Goal: Task Accomplishment & Management: Manage account settings

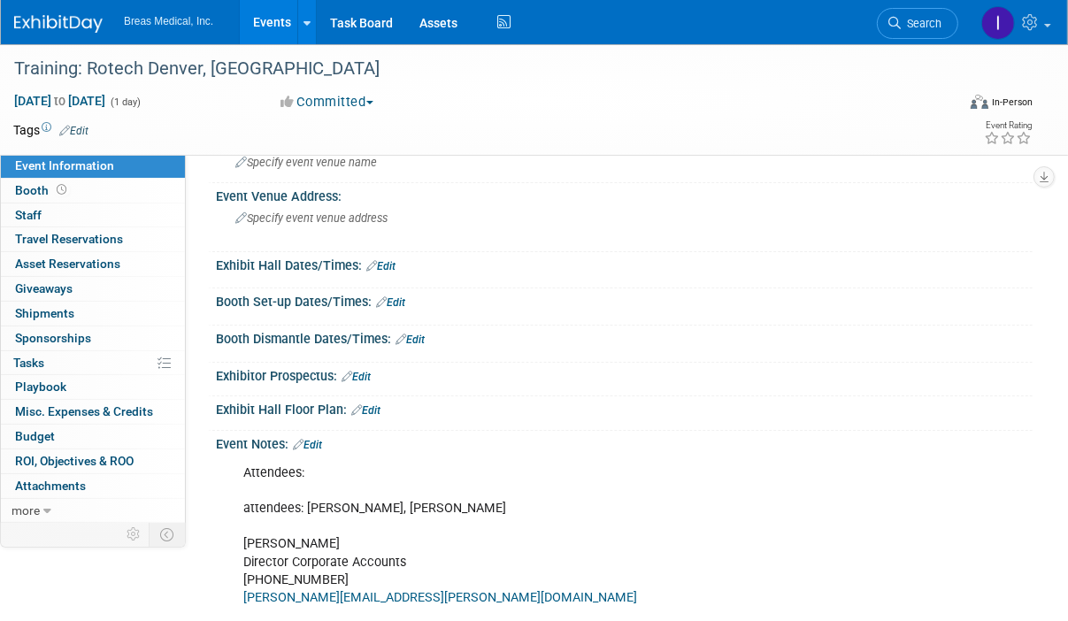
click at [264, 26] on link "Events" at bounding box center [272, 22] width 65 height 44
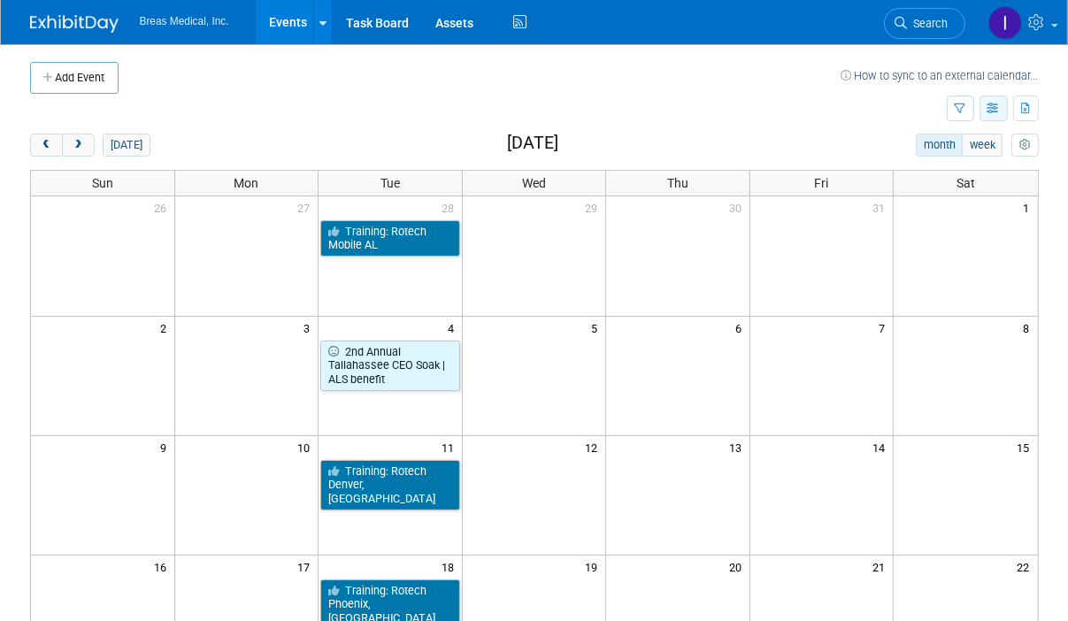
click at [998, 109] on icon "button" at bounding box center [994, 110] width 13 height 12
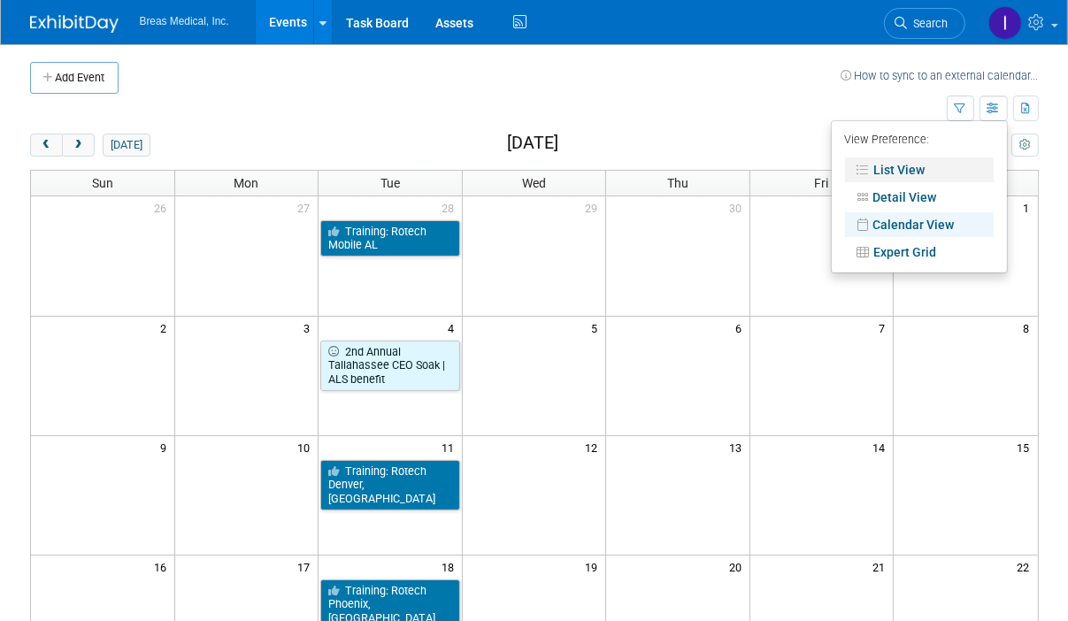
click at [929, 171] on link "List View" at bounding box center [919, 170] width 149 height 25
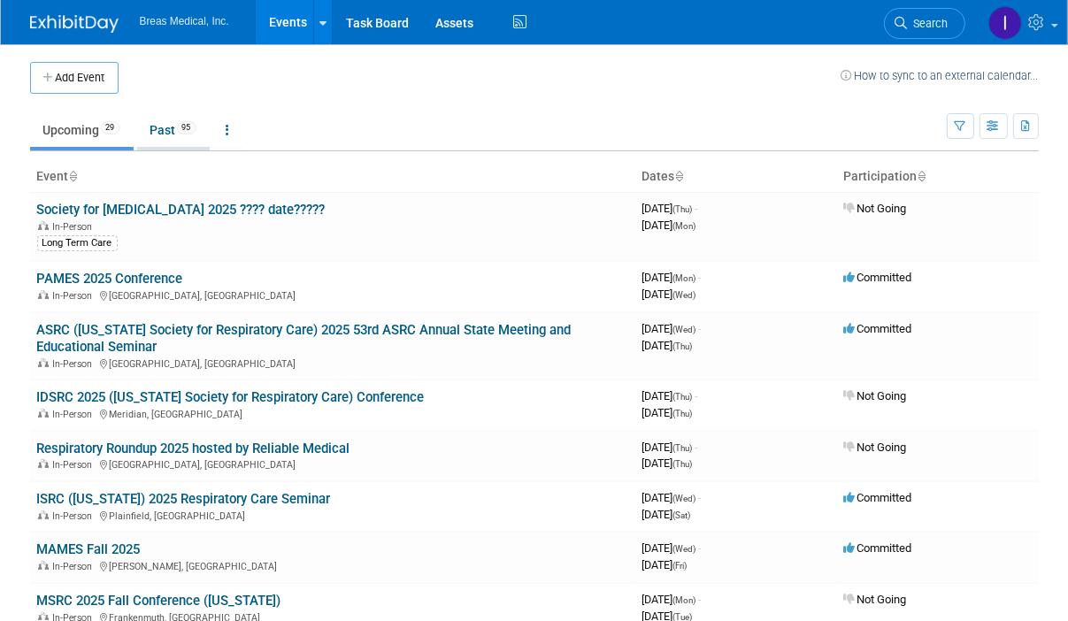
click at [167, 127] on link "Past 95" at bounding box center [173, 130] width 73 height 34
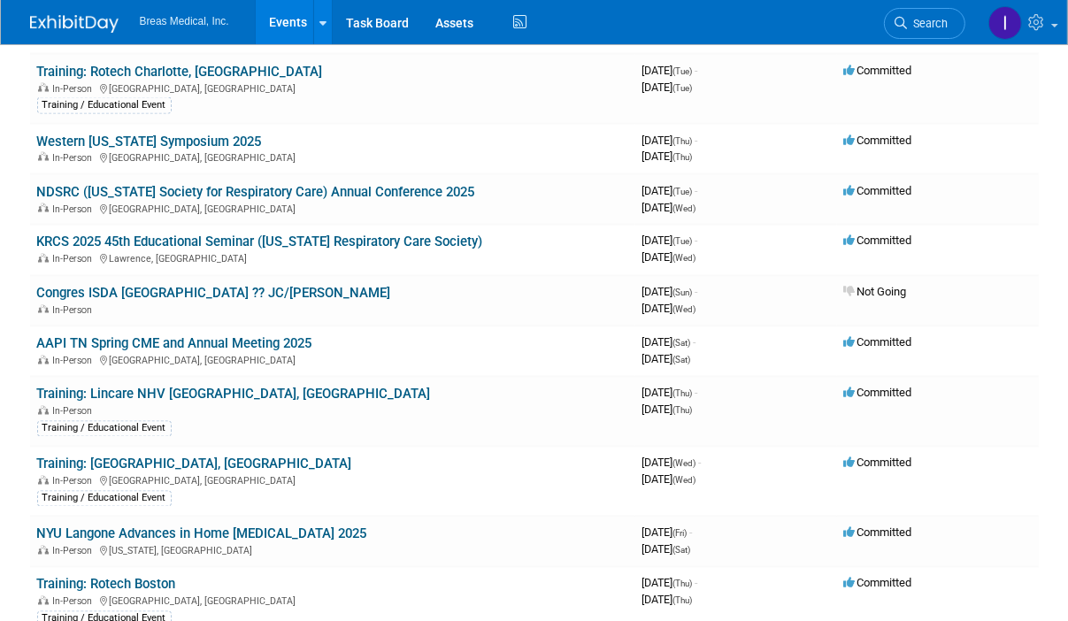
scroll to position [2479, 0]
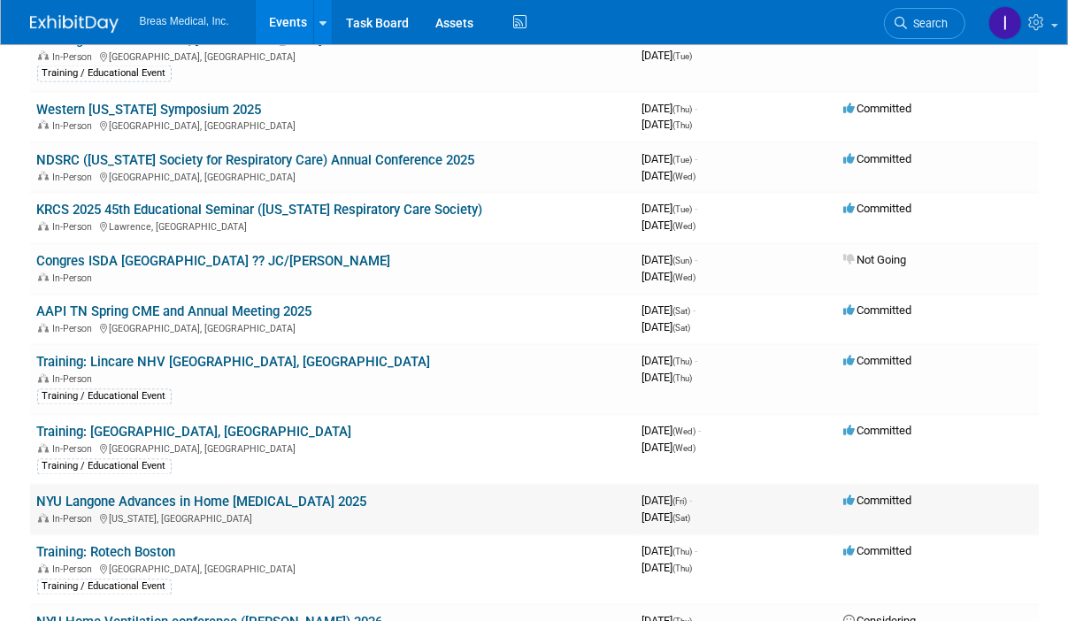
click at [326, 495] on link "NYU Langone Advances in Home Mechanical Ventilation 2025" at bounding box center [202, 503] width 330 height 16
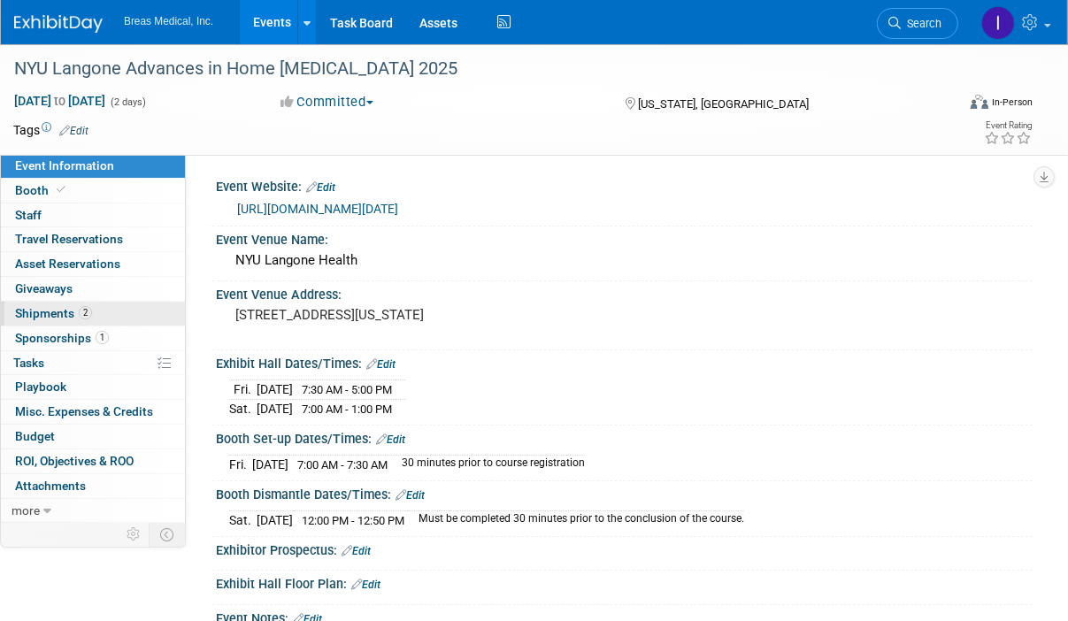
click at [46, 309] on span "Shipments 2" at bounding box center [53, 313] width 77 height 14
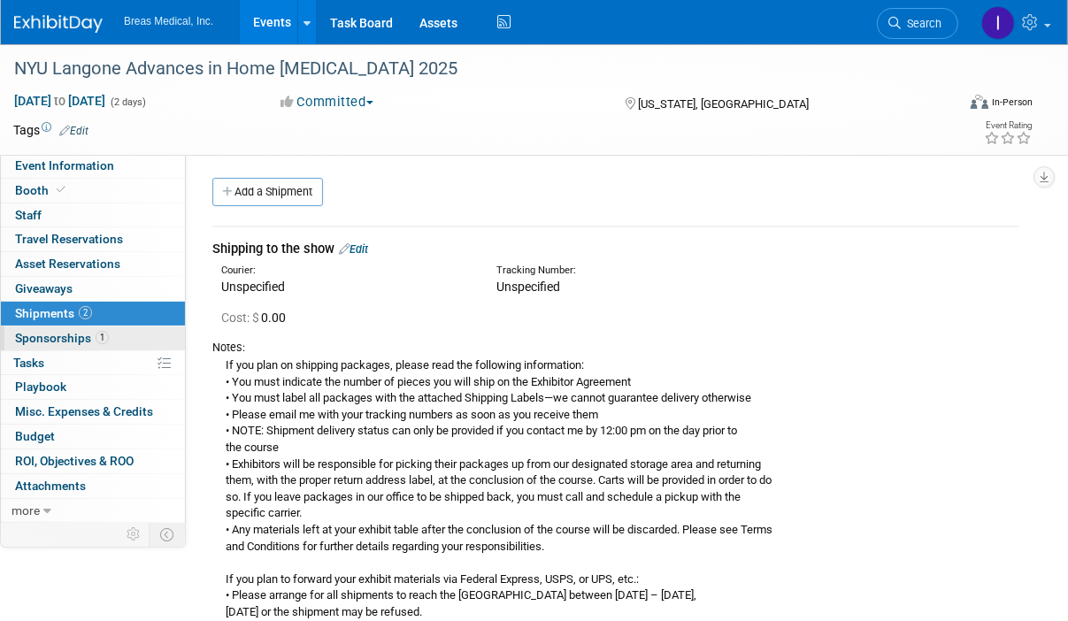
click at [46, 335] on span "Sponsorships 1" at bounding box center [62, 338] width 94 height 14
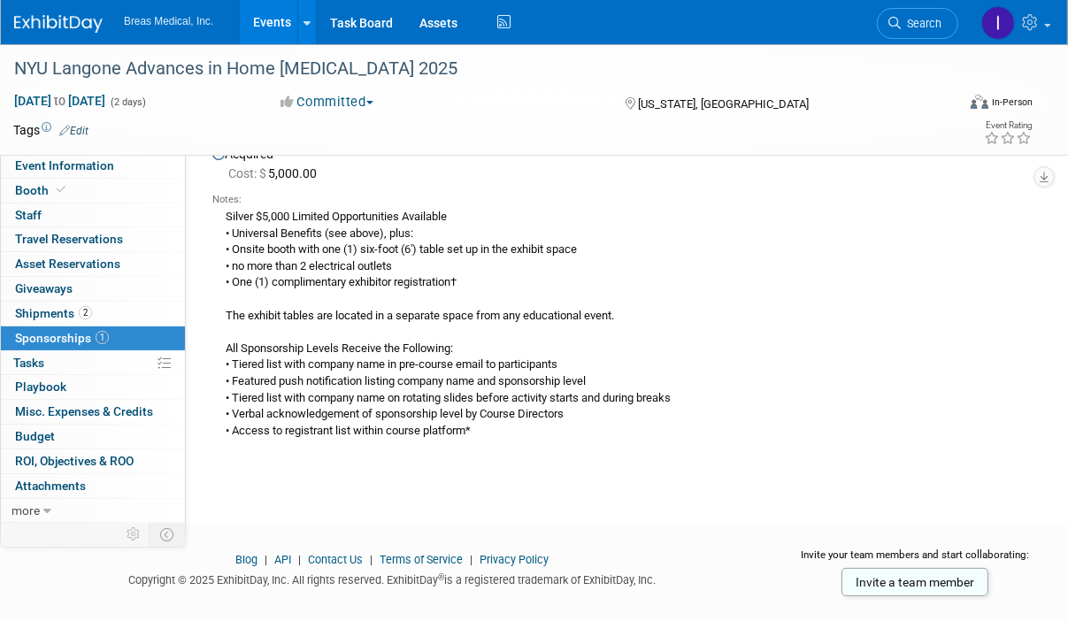
scroll to position [147, 0]
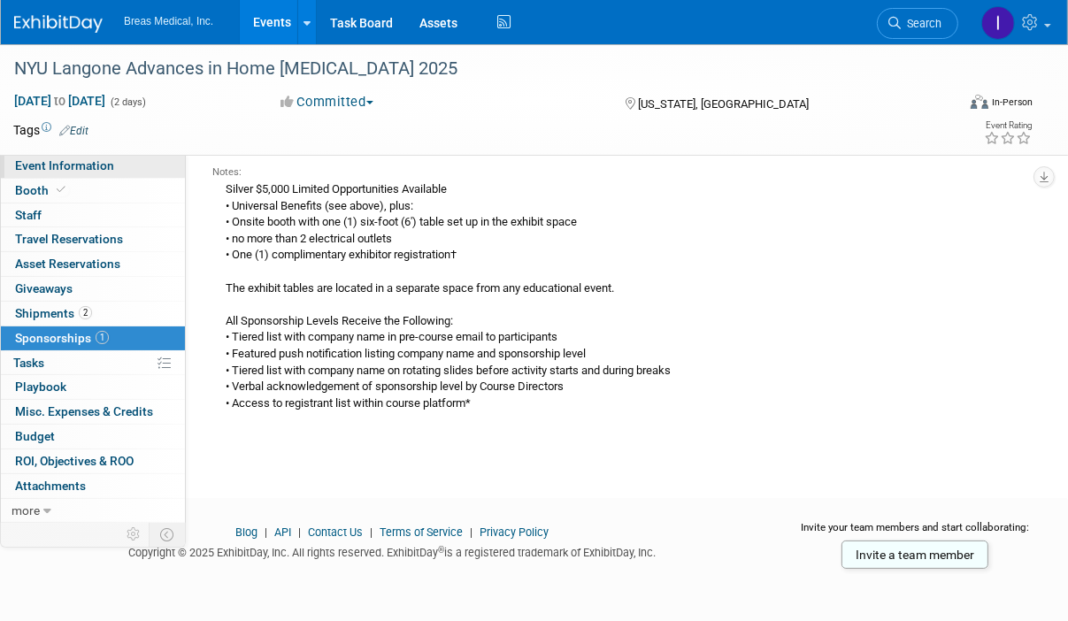
click at [60, 162] on span "Event Information" at bounding box center [64, 165] width 99 height 14
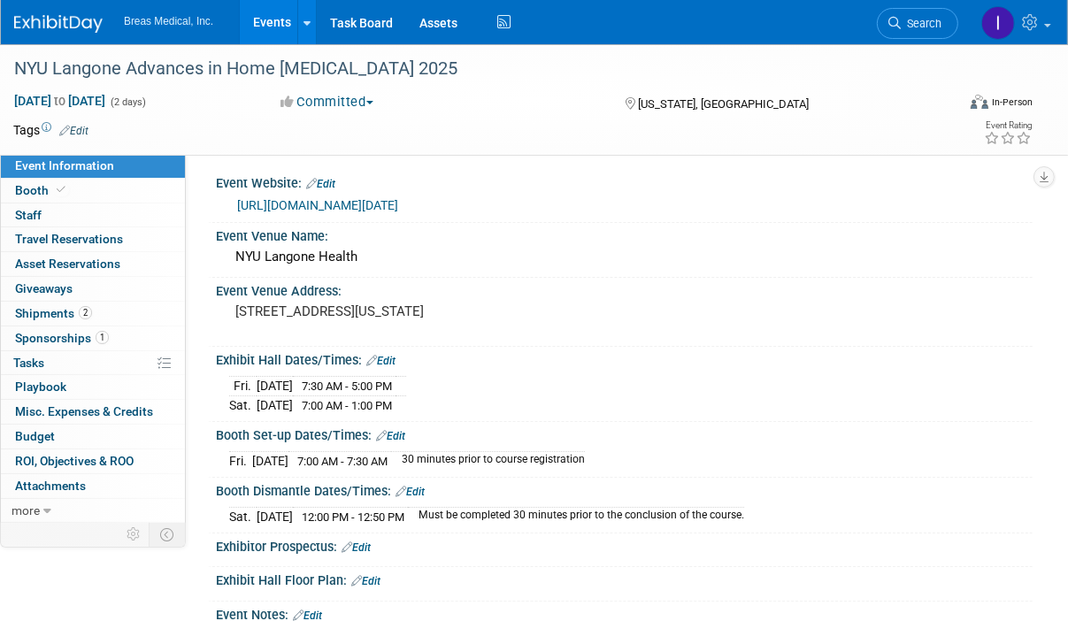
scroll to position [0, 0]
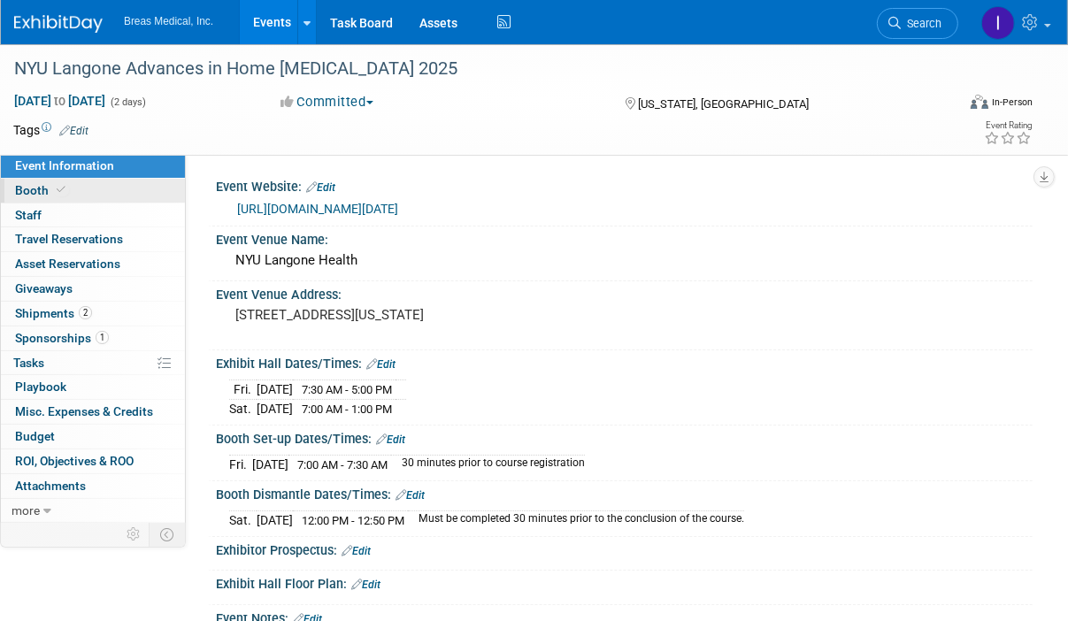
click at [39, 187] on span "Booth" at bounding box center [42, 190] width 54 height 14
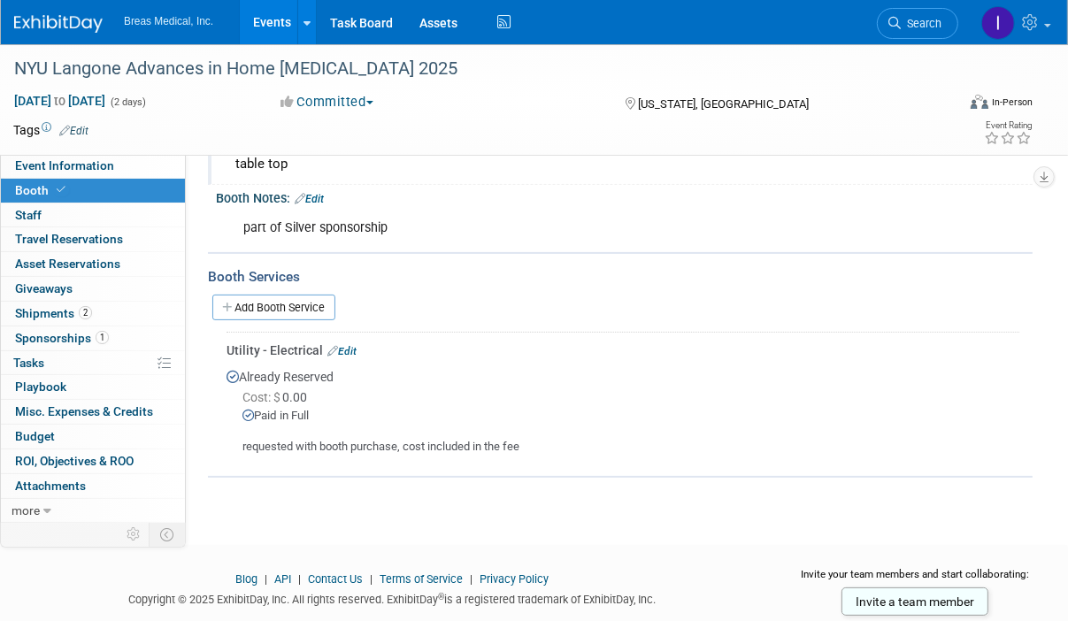
scroll to position [257, 0]
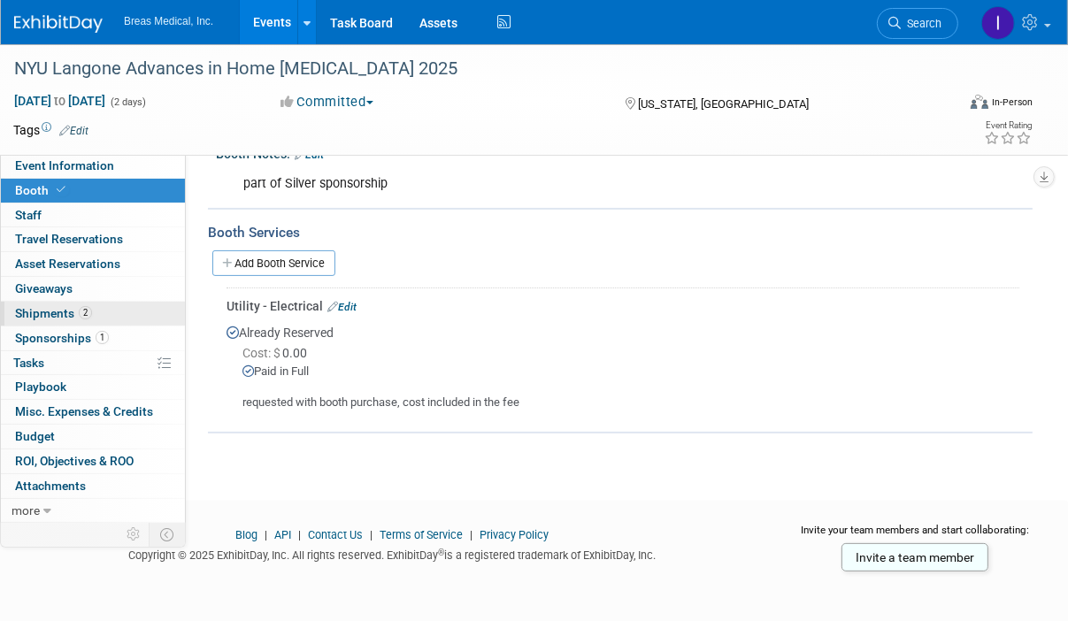
click at [39, 316] on span "Shipments 2" at bounding box center [53, 313] width 77 height 14
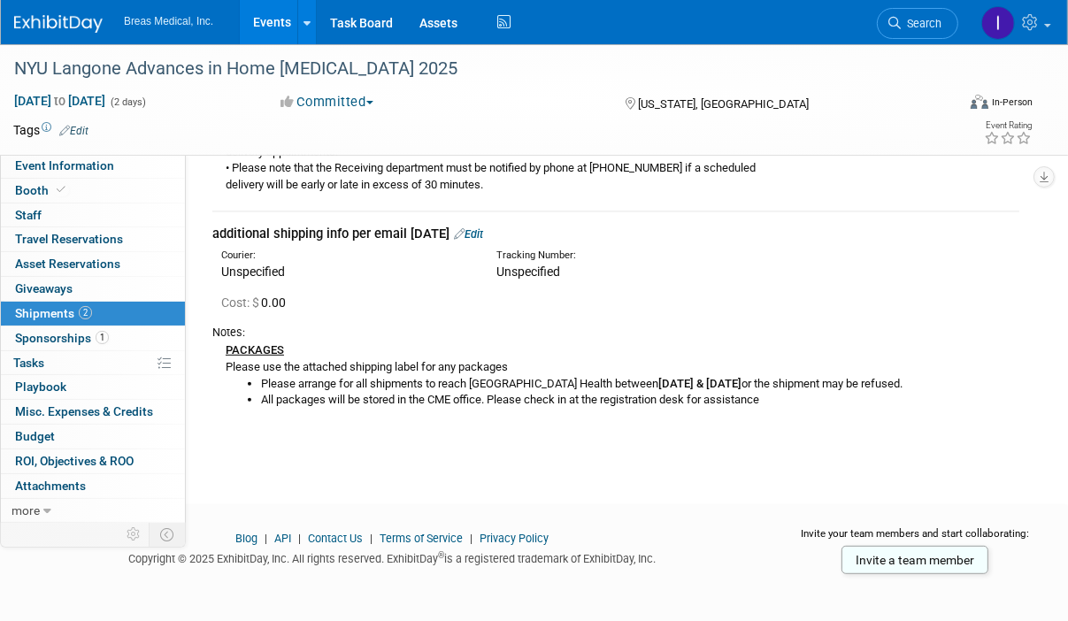
scroll to position [598, 0]
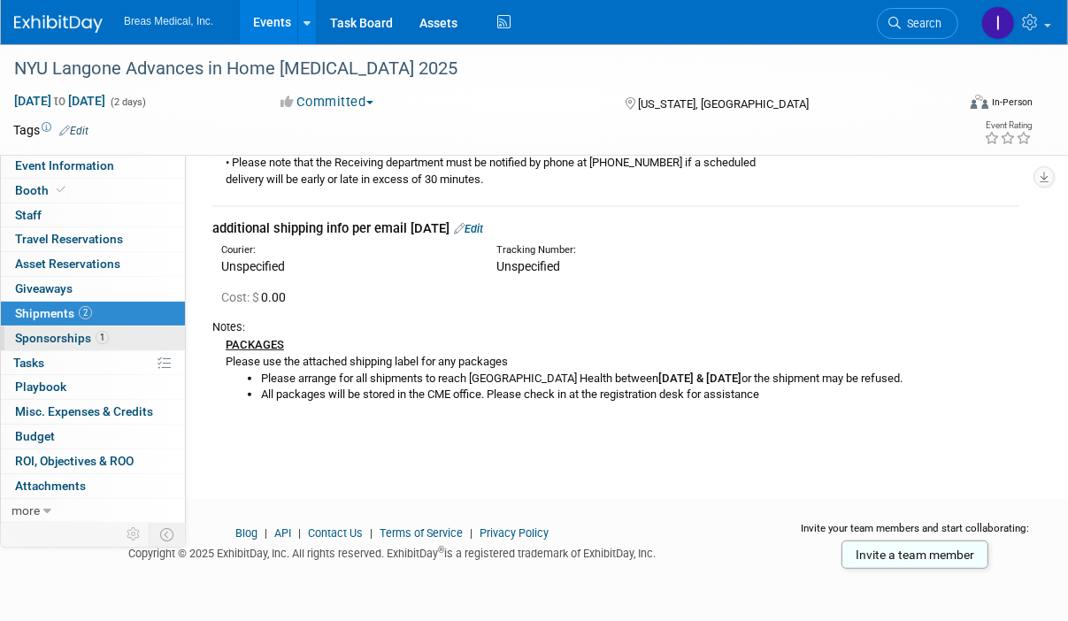
click at [59, 331] on span "Sponsorships 1" at bounding box center [62, 338] width 94 height 14
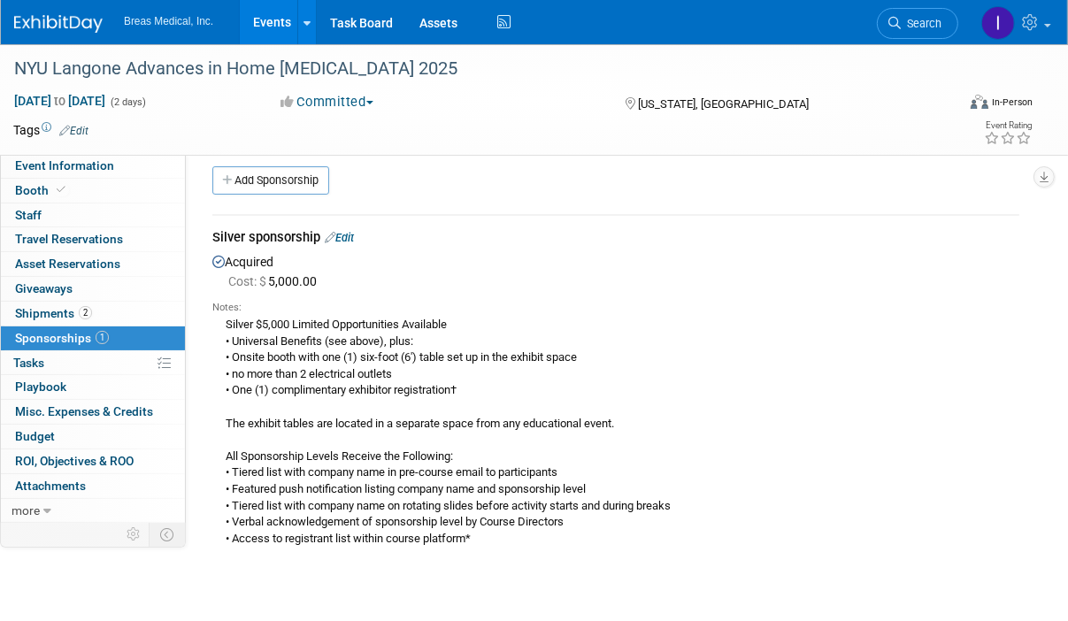
scroll to position [0, 0]
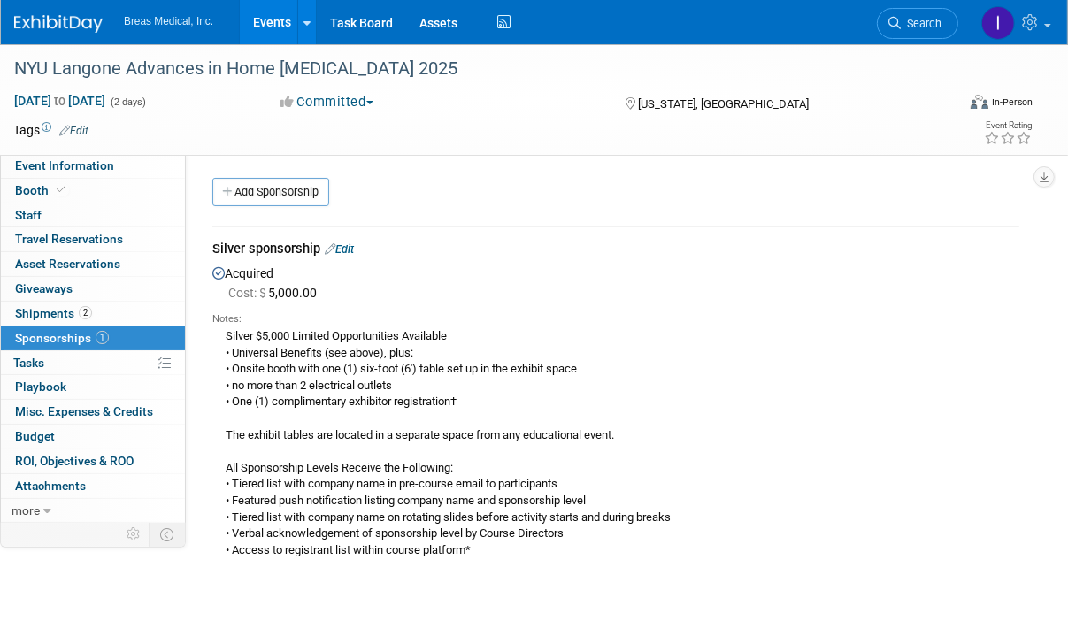
click at [1029, 305] on div "Silver sponsorship Edit Acquired Cost: $ 5,000.00 Notes:" at bounding box center [616, 394] width 834 height 367
click at [91, 165] on span "Event Information" at bounding box center [64, 165] width 99 height 14
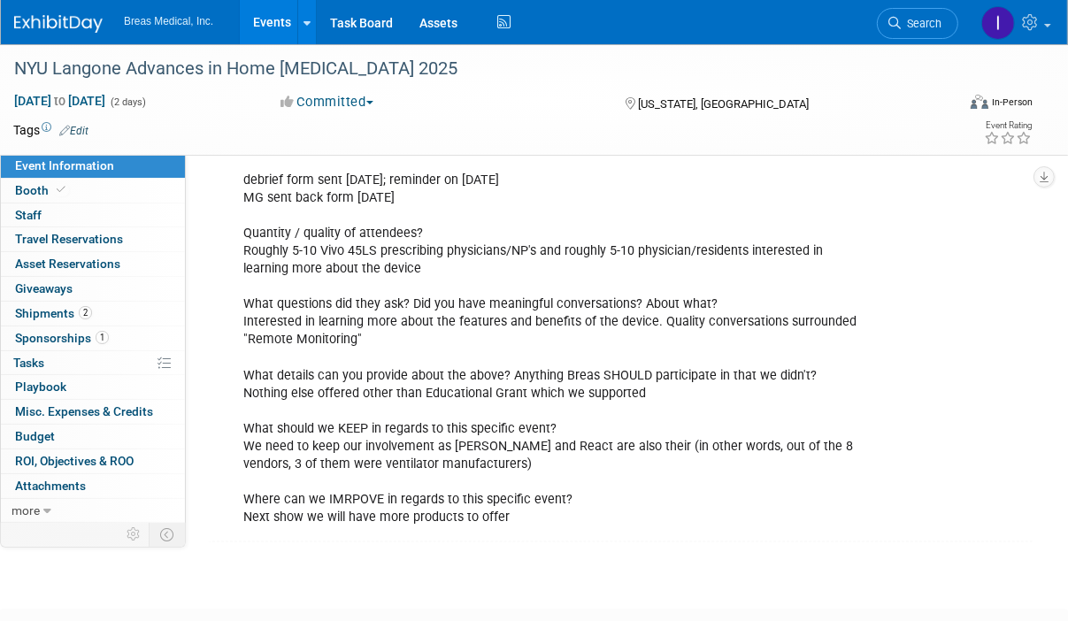
scroll to position [1947, 0]
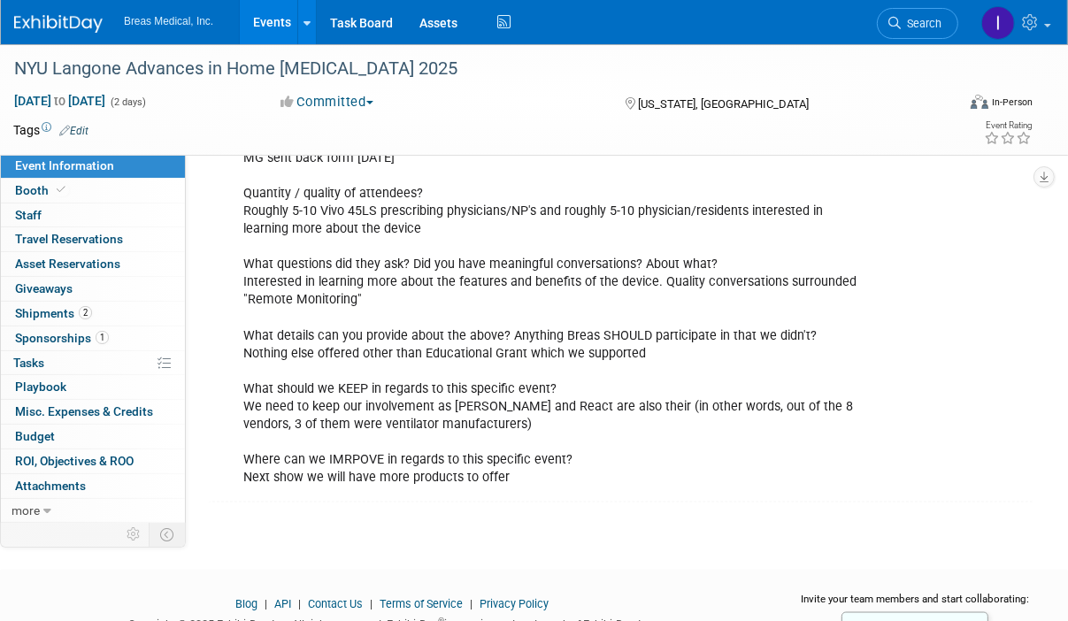
click at [258, 16] on link "Events" at bounding box center [272, 22] width 65 height 44
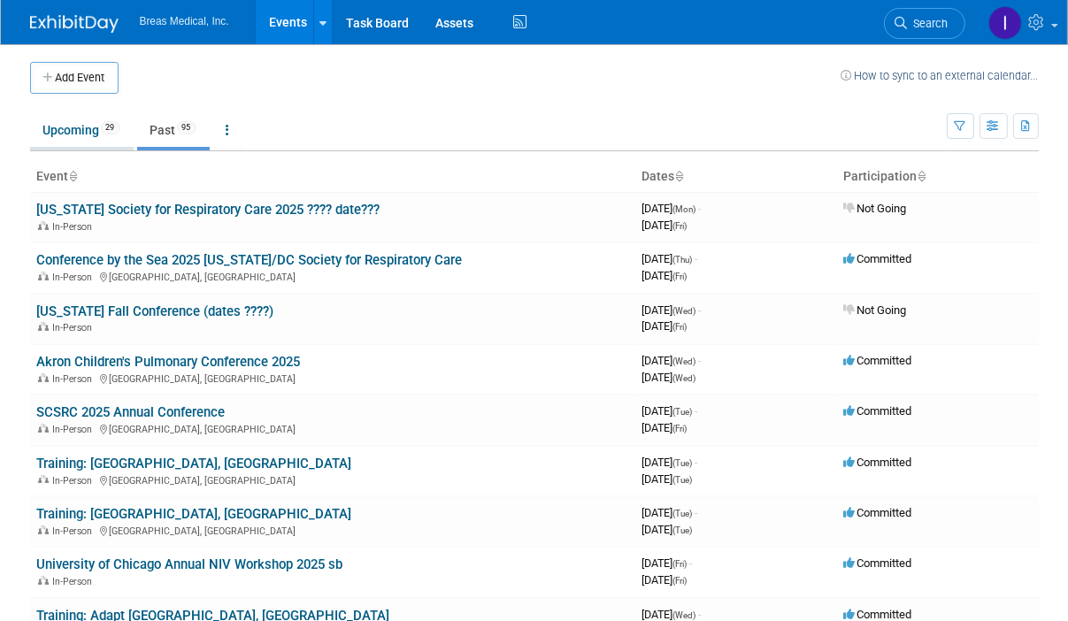
click at [71, 124] on link "Upcoming 29" at bounding box center [82, 130] width 104 height 34
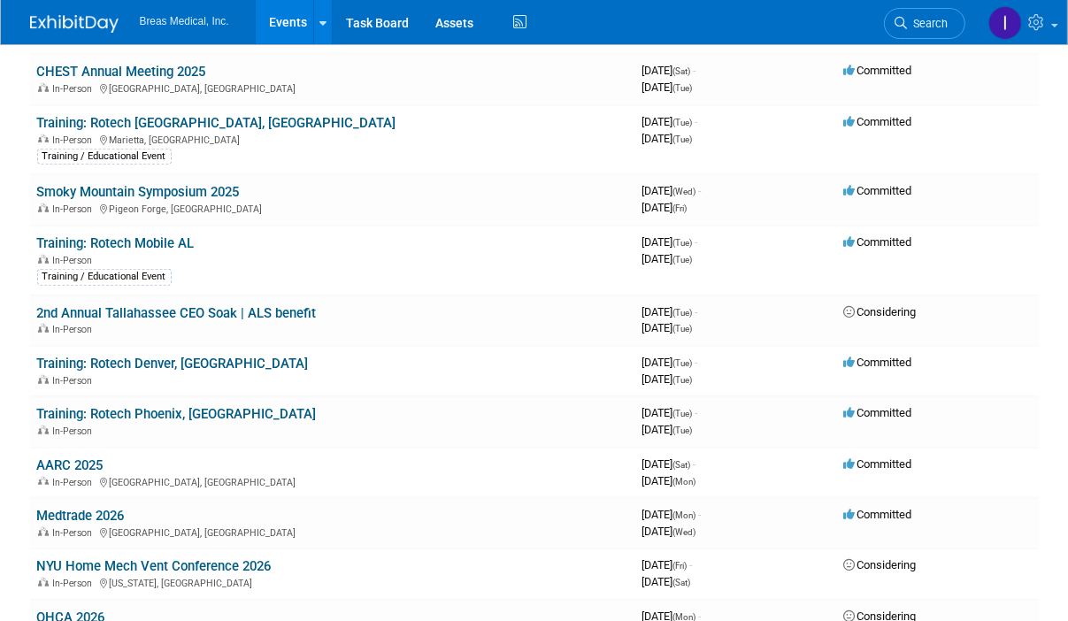
scroll to position [885, 0]
click at [143, 355] on link "Training: Rotech Denver, [GEOGRAPHIC_DATA]" at bounding box center [173, 363] width 272 height 16
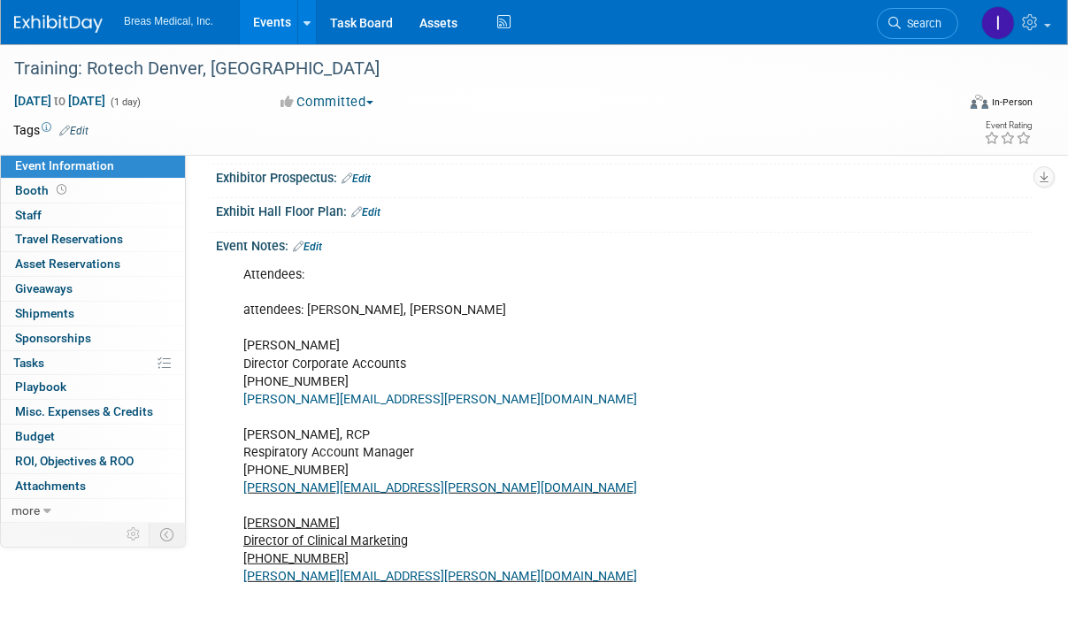
scroll to position [266, 0]
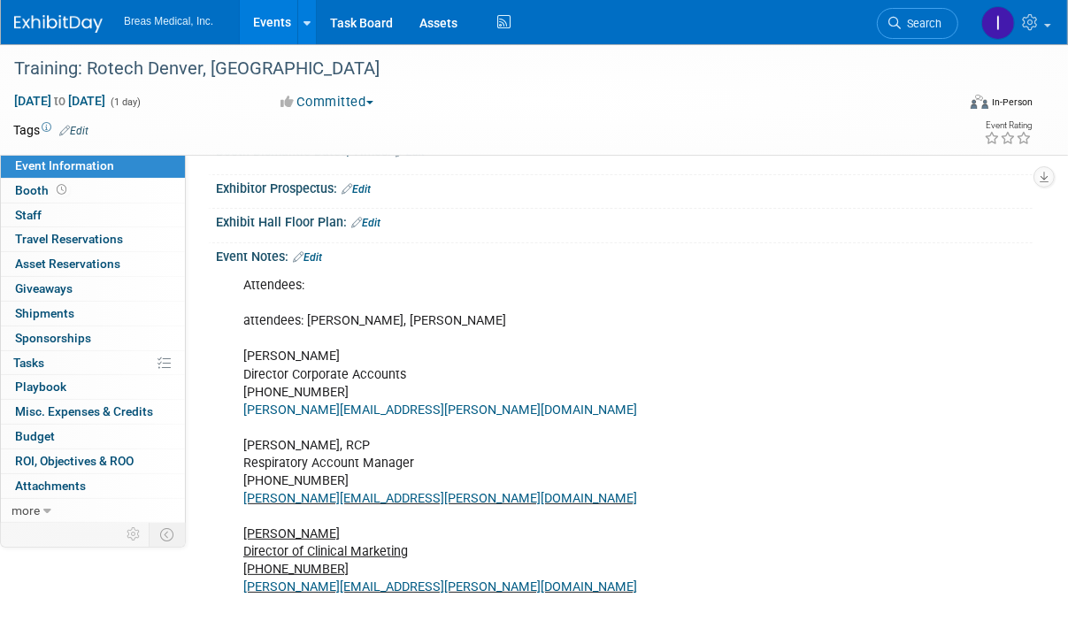
click at [312, 254] on link "Edit" at bounding box center [307, 257] width 29 height 12
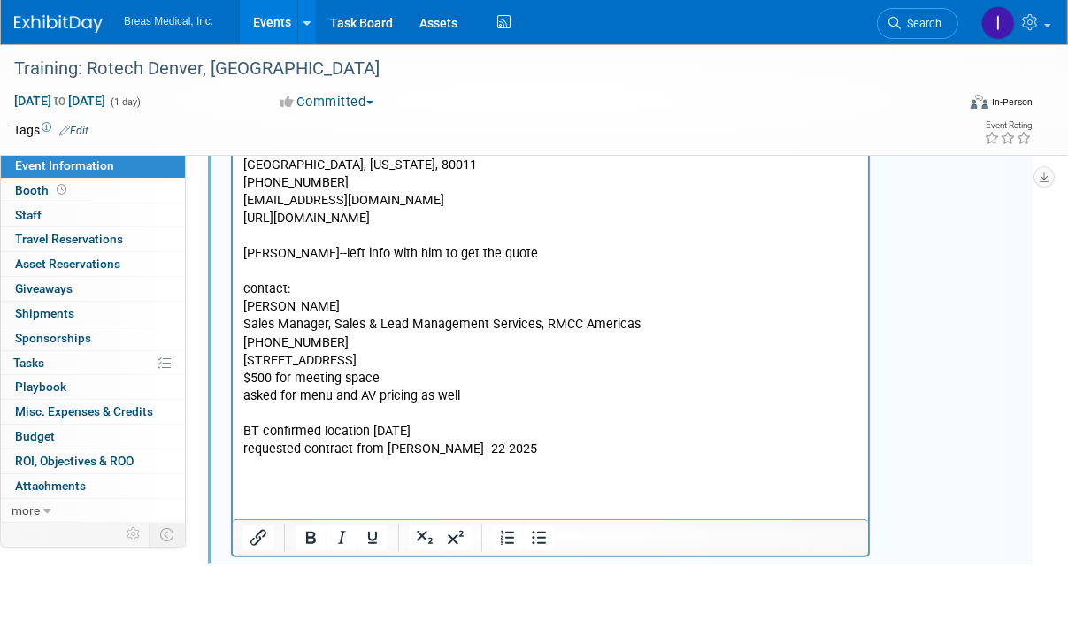
scroll to position [1328, 0]
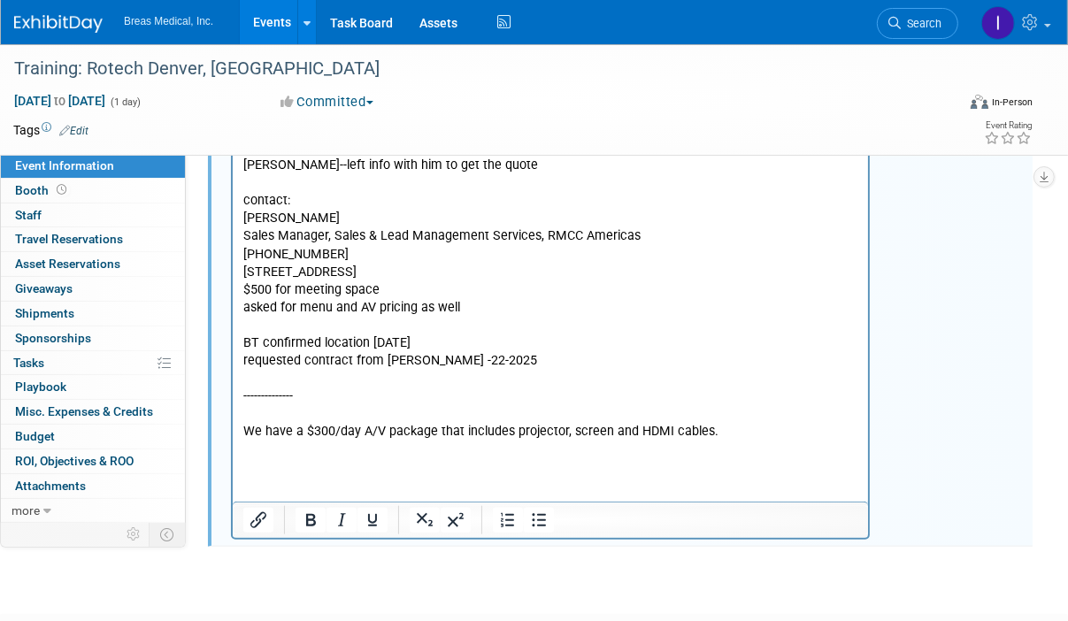
click at [258, 442] on p "We have a $300/day A/V package that includes projector, screen and HDMI cables." at bounding box center [550, 433] width 615 height 18
click at [265, 441] on p "We have a $300/day A/V package that includes projector, screen and HDMI cables." at bounding box center [550, 433] width 615 height 18
click at [712, 442] on p "We have a $300/day A/V package that includes projector, screen and HDMI cables." at bounding box center [550, 433] width 615 height 18
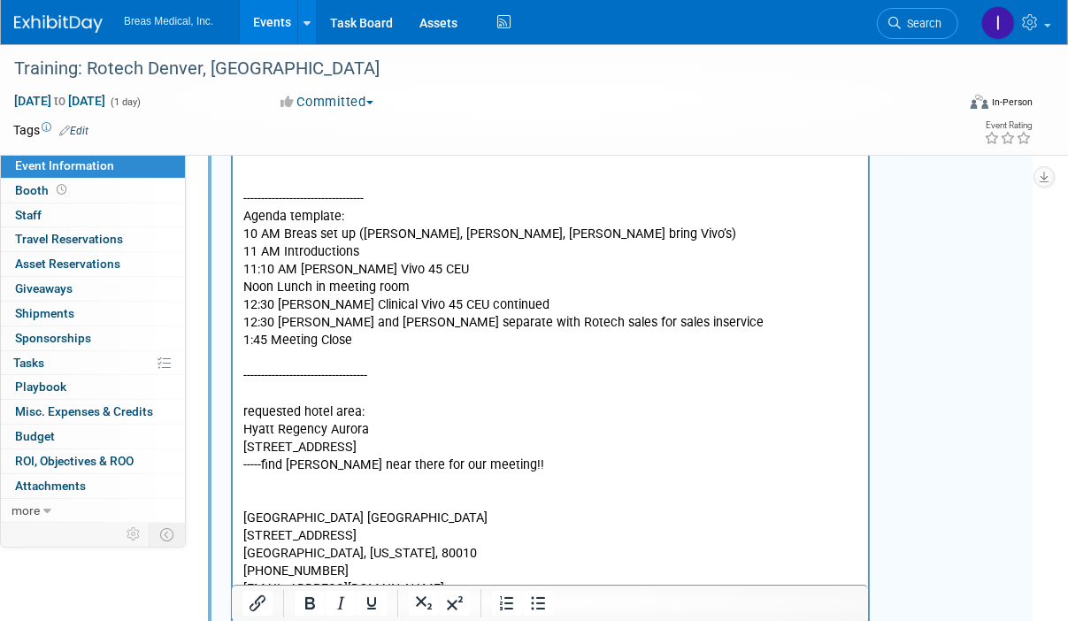
scroll to position [266, 0]
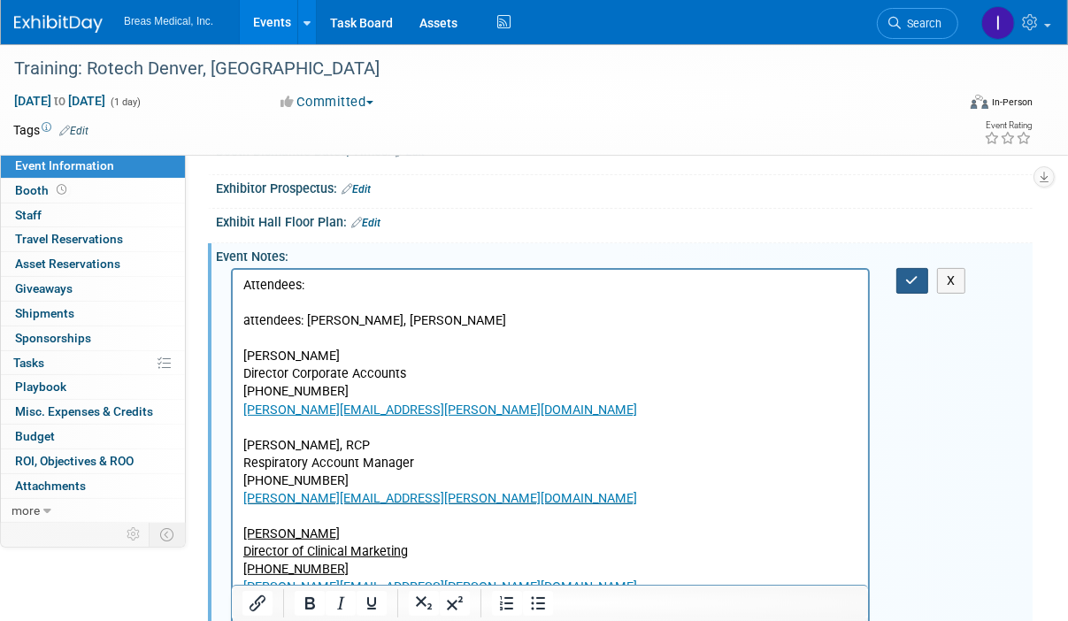
click at [912, 282] on icon "button" at bounding box center [912, 280] width 13 height 12
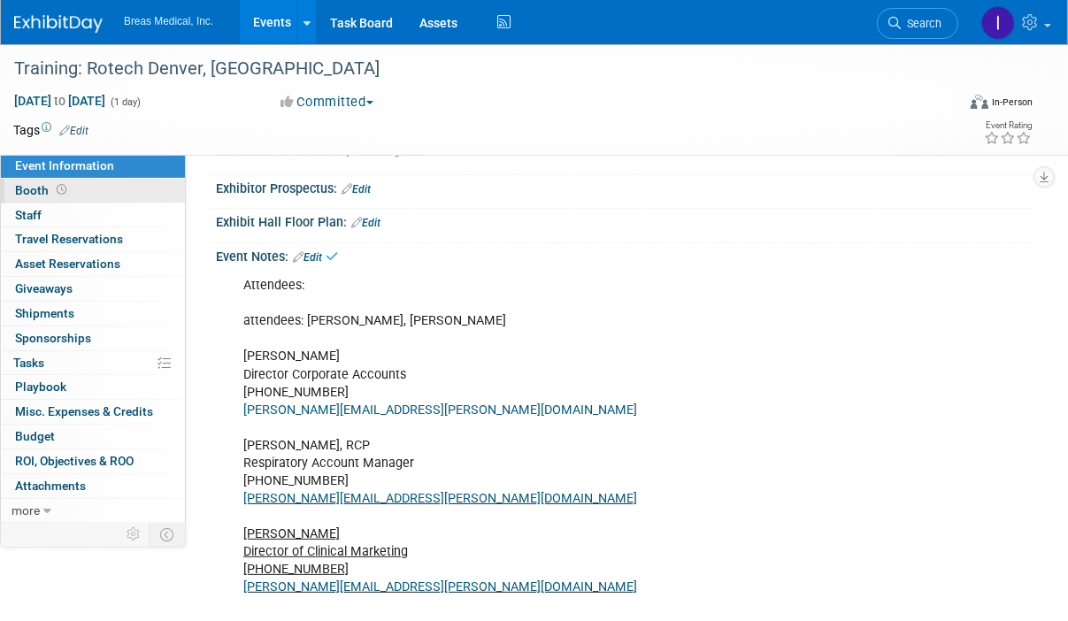
click at [34, 183] on span "Booth" at bounding box center [42, 190] width 55 height 14
